Goal: Navigation & Orientation: Find specific page/section

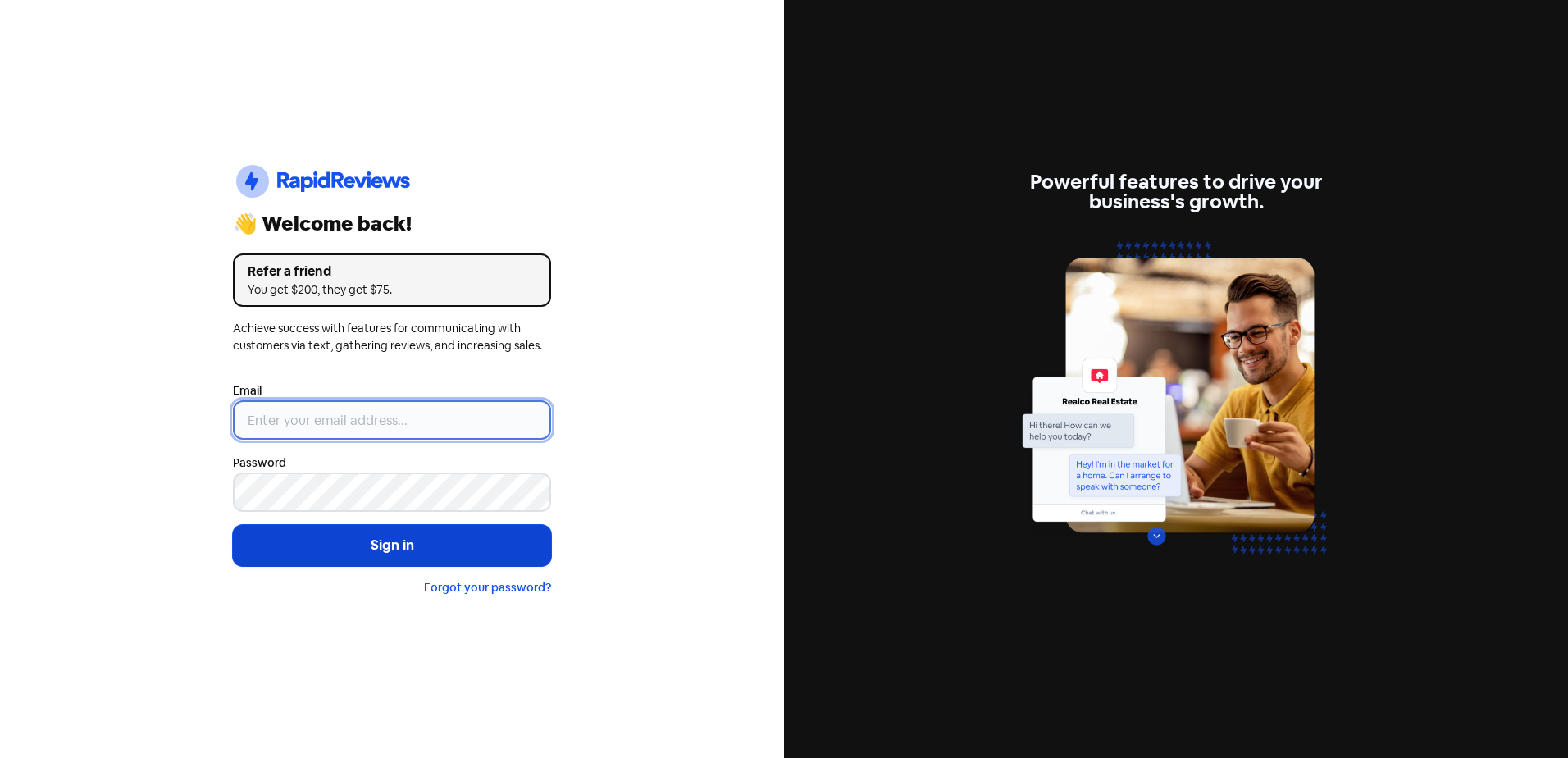
type input "[EMAIL_ADDRESS][DOMAIN_NAME]"
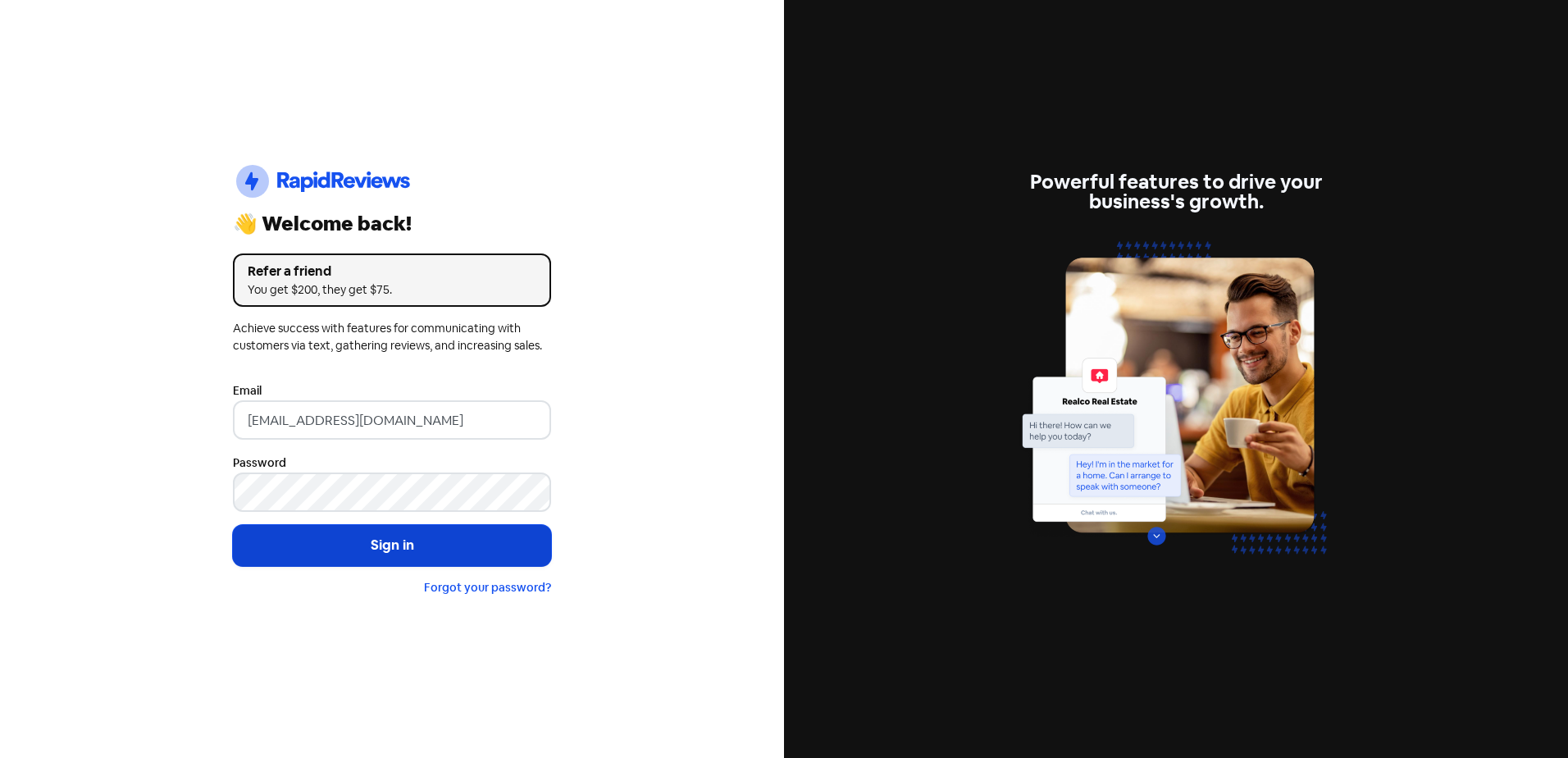
click at [442, 547] on button "Sign in" at bounding box center [392, 545] width 318 height 41
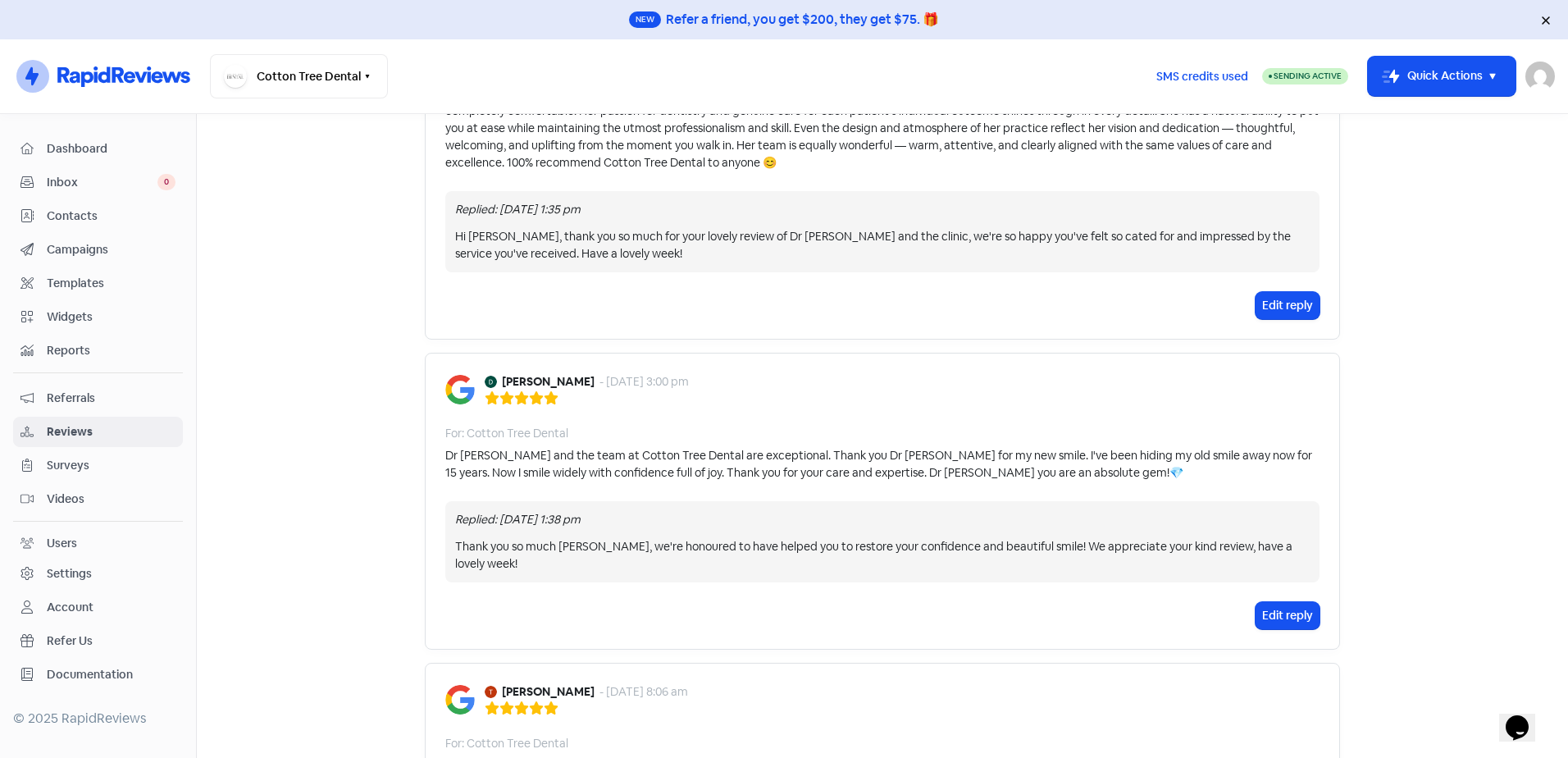
scroll to position [492, 0]
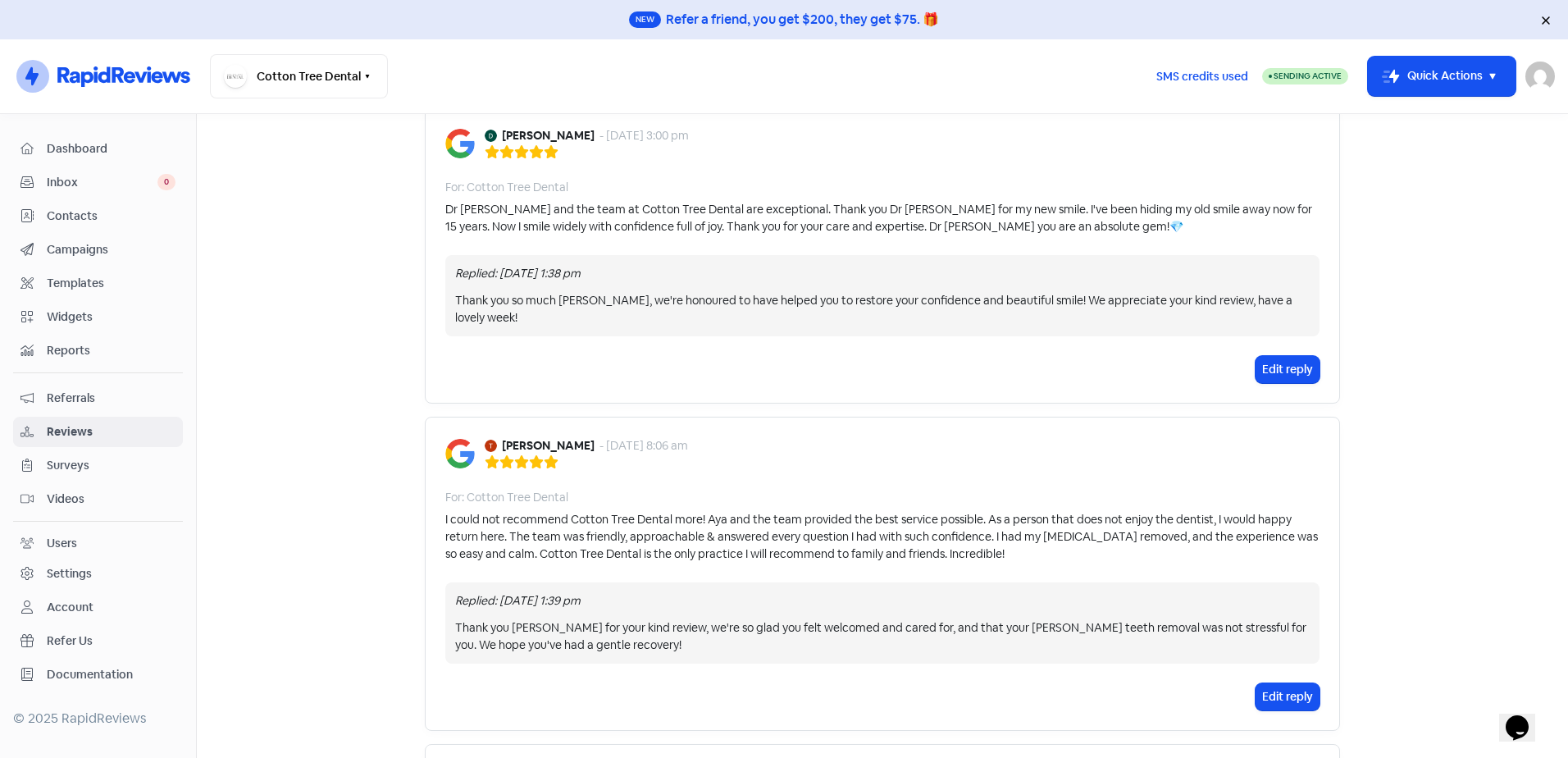
click at [81, 178] on span "Inbox" at bounding box center [102, 182] width 111 height 17
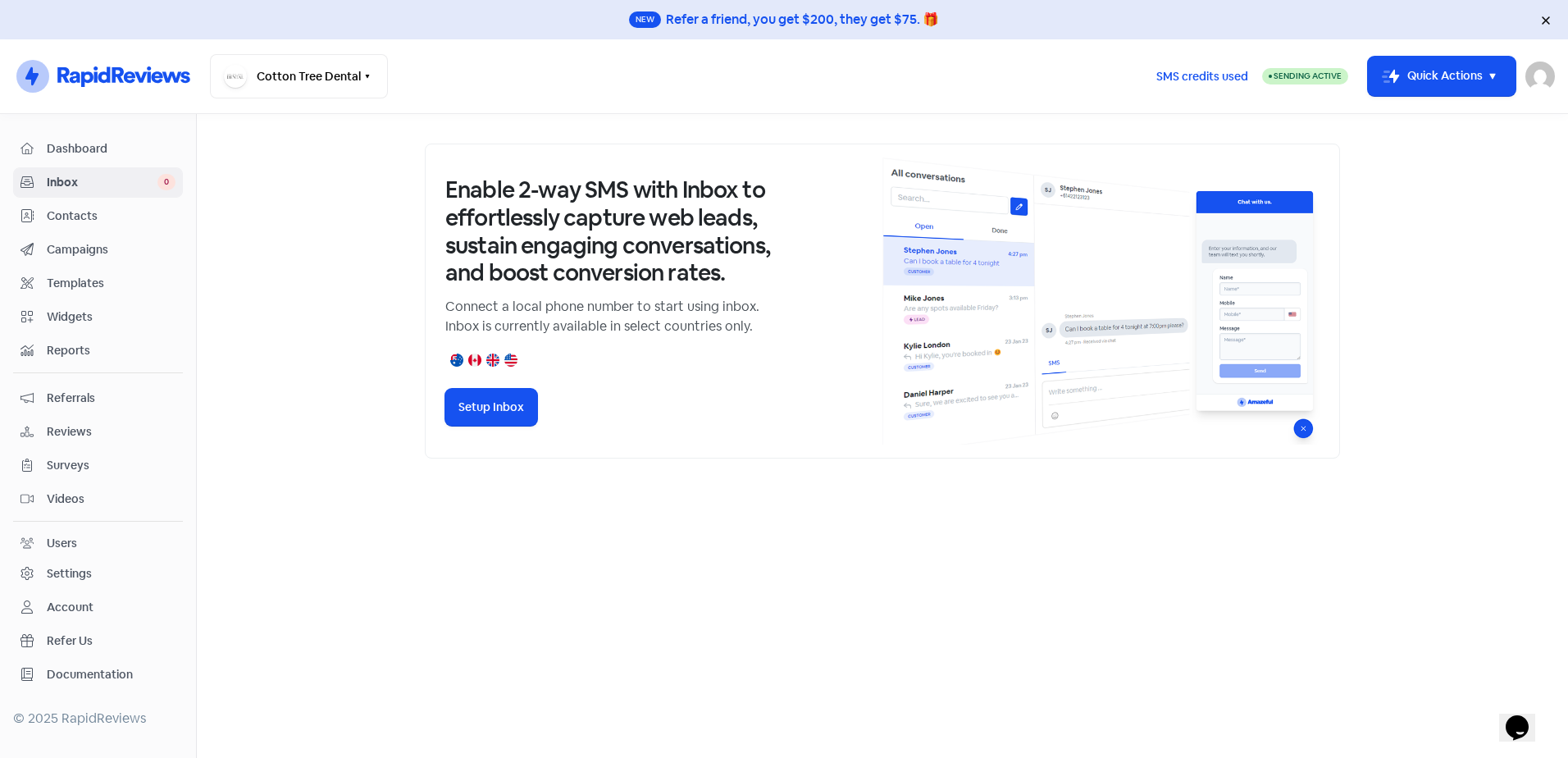
click at [61, 131] on nav "Dashboard Inbox 0 Contacts Campaigns Templates Widgets Reports Referrals Review…" at bounding box center [98, 436] width 196 height 644
click at [66, 141] on span "Dashboard" at bounding box center [111, 148] width 129 height 17
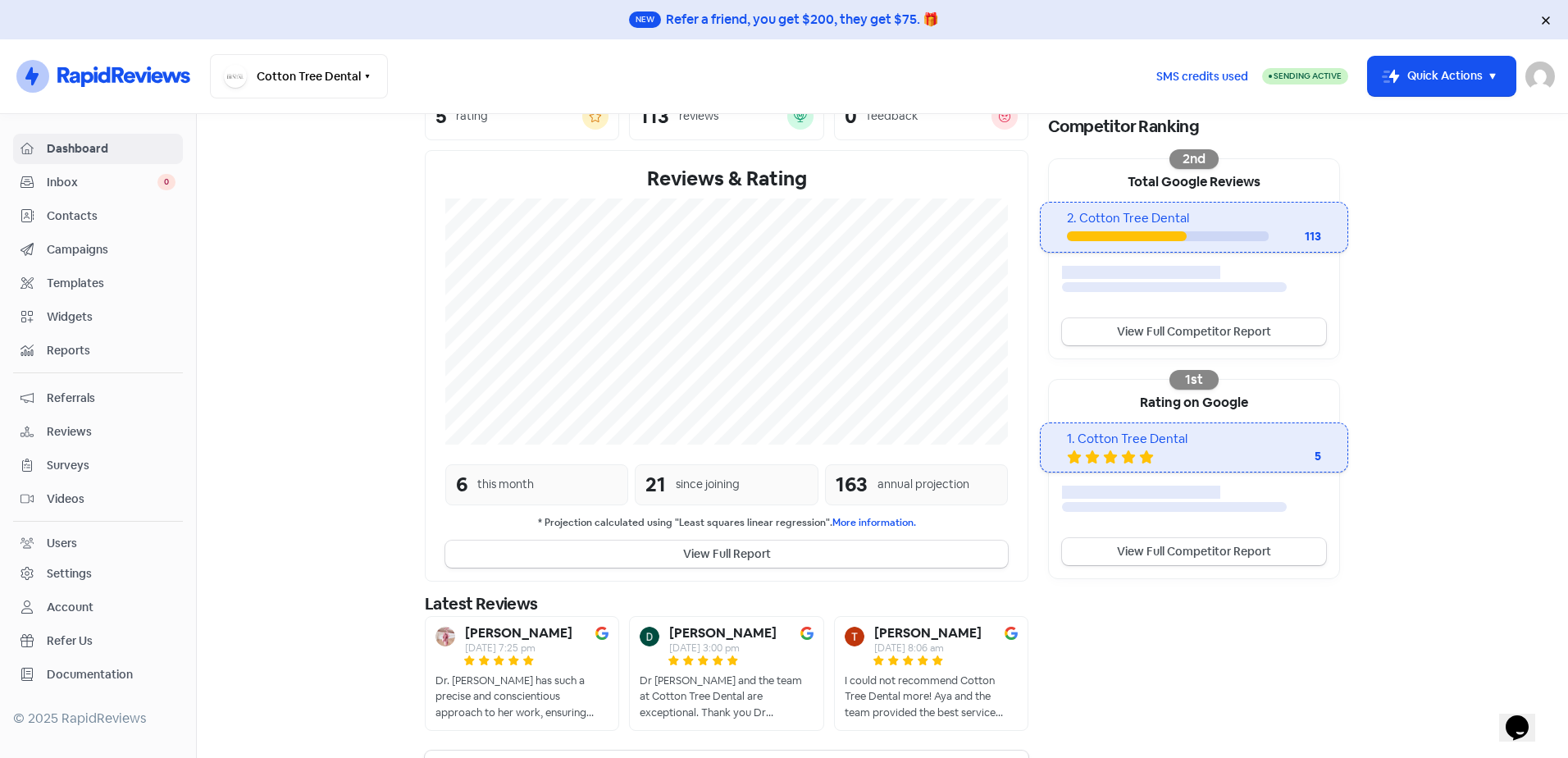
scroll to position [291, 0]
